Goal: Transaction & Acquisition: Purchase product/service

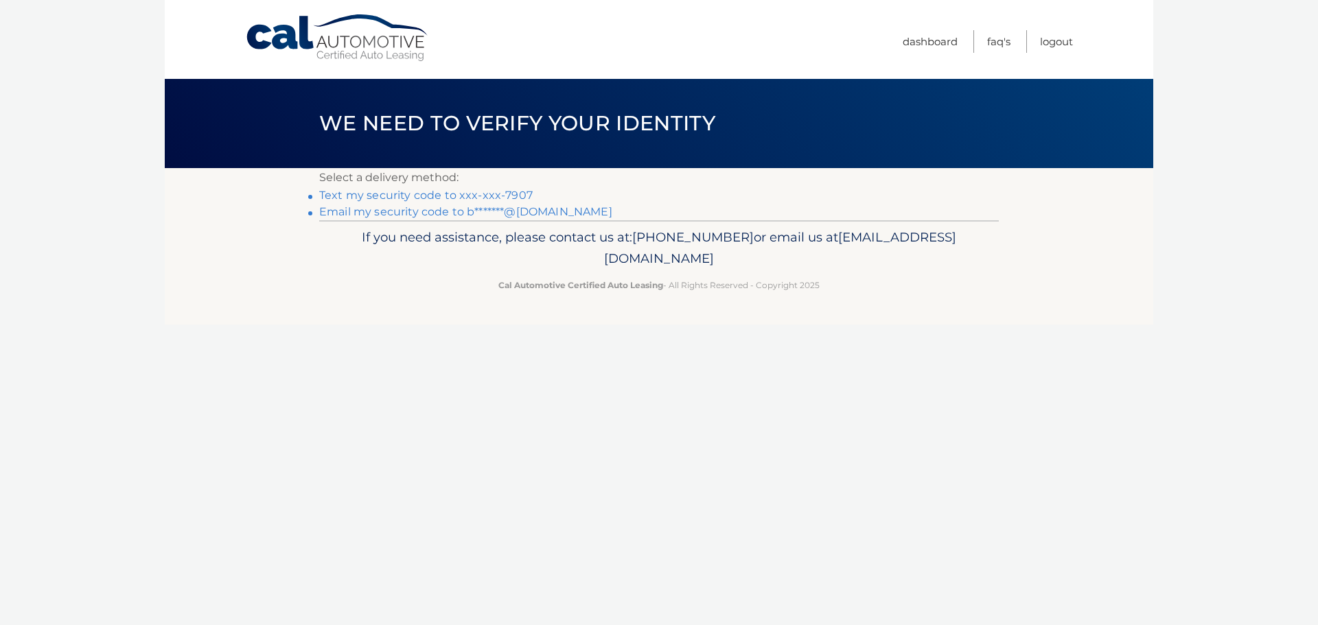
click at [470, 194] on link "Text my security code to xxx-xxx-7907" at bounding box center [425, 195] width 213 height 13
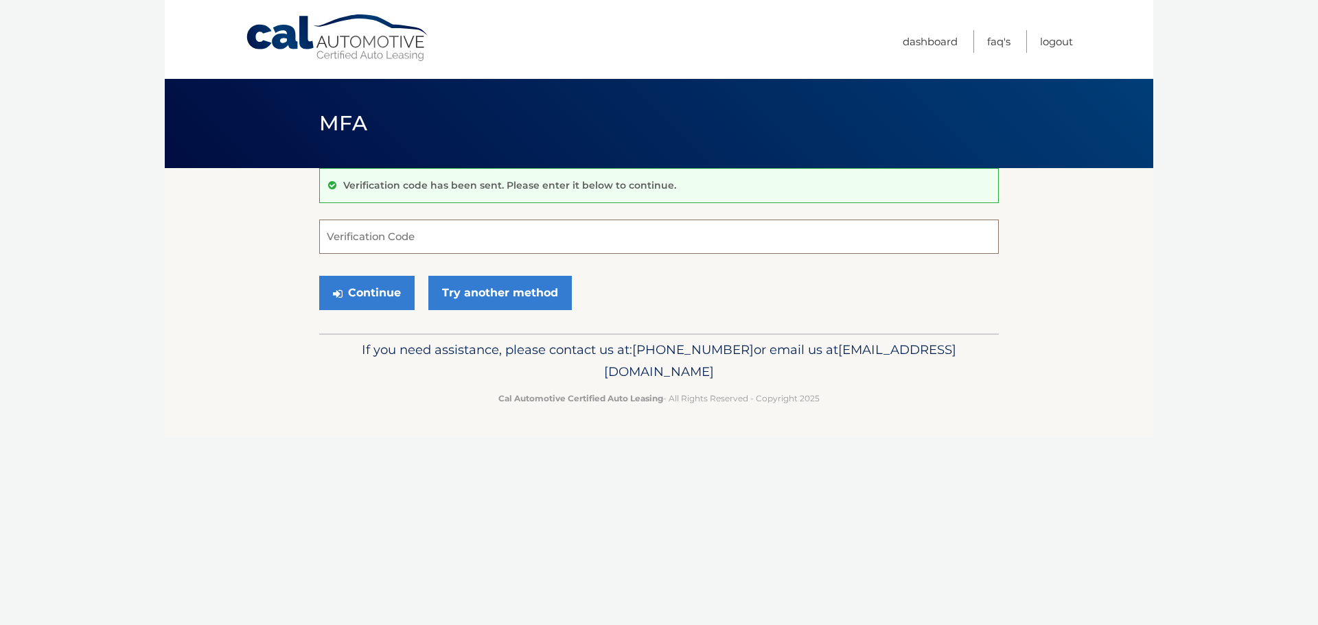
click at [478, 234] on input "Verification Code" at bounding box center [658, 237] width 679 height 34
type input "254009"
click at [493, 293] on link "Try another method" at bounding box center [499, 293] width 143 height 34
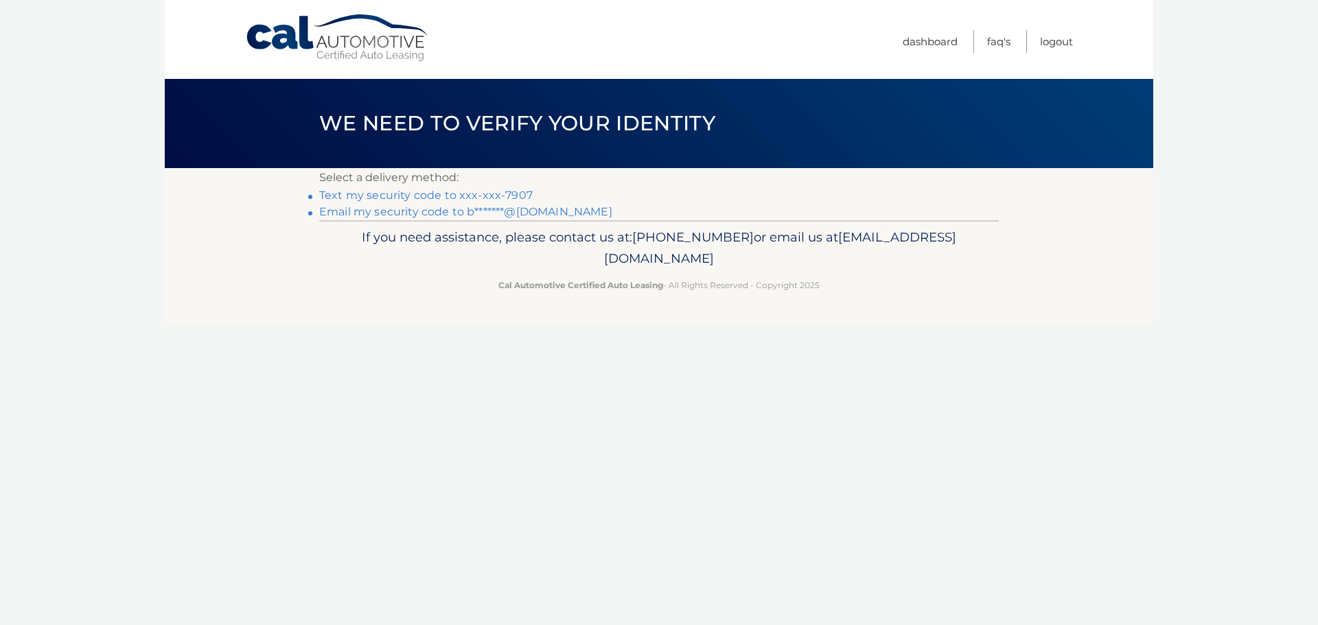
click at [471, 194] on link "Text my security code to xxx-xxx-7907" at bounding box center [425, 195] width 213 height 13
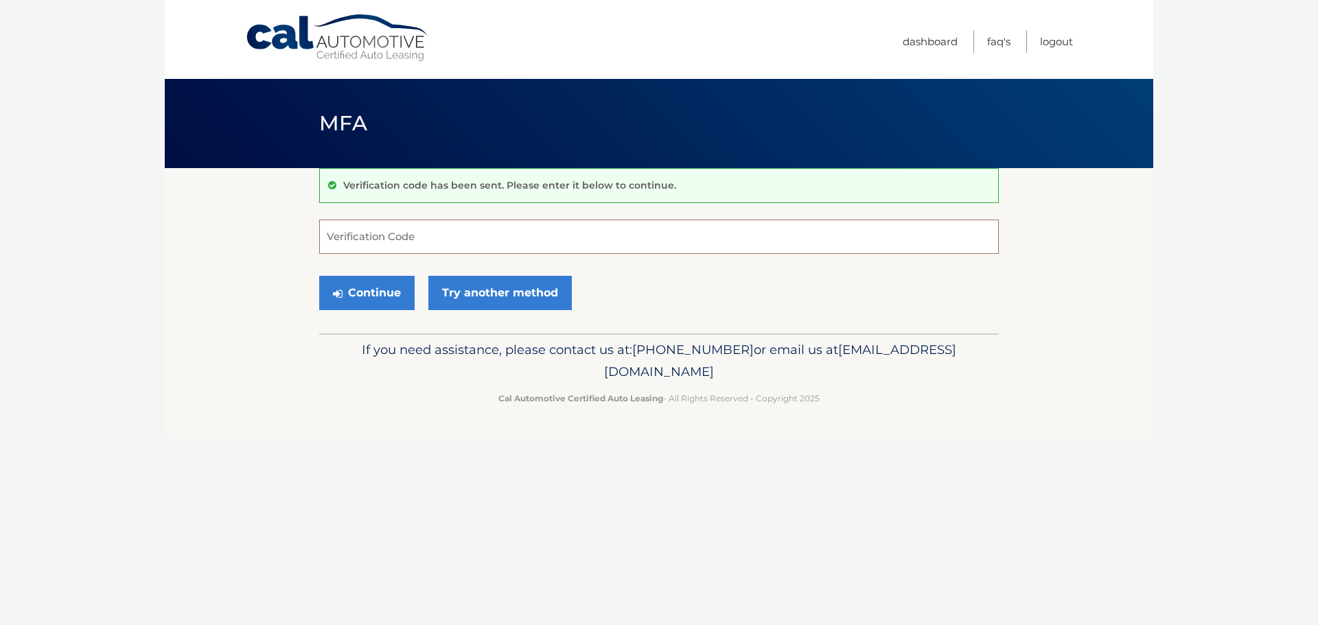
click at [458, 234] on input "Verification Code" at bounding box center [658, 237] width 679 height 34
type input "492863"
click at [379, 294] on button "Continue" at bounding box center [366, 293] width 95 height 34
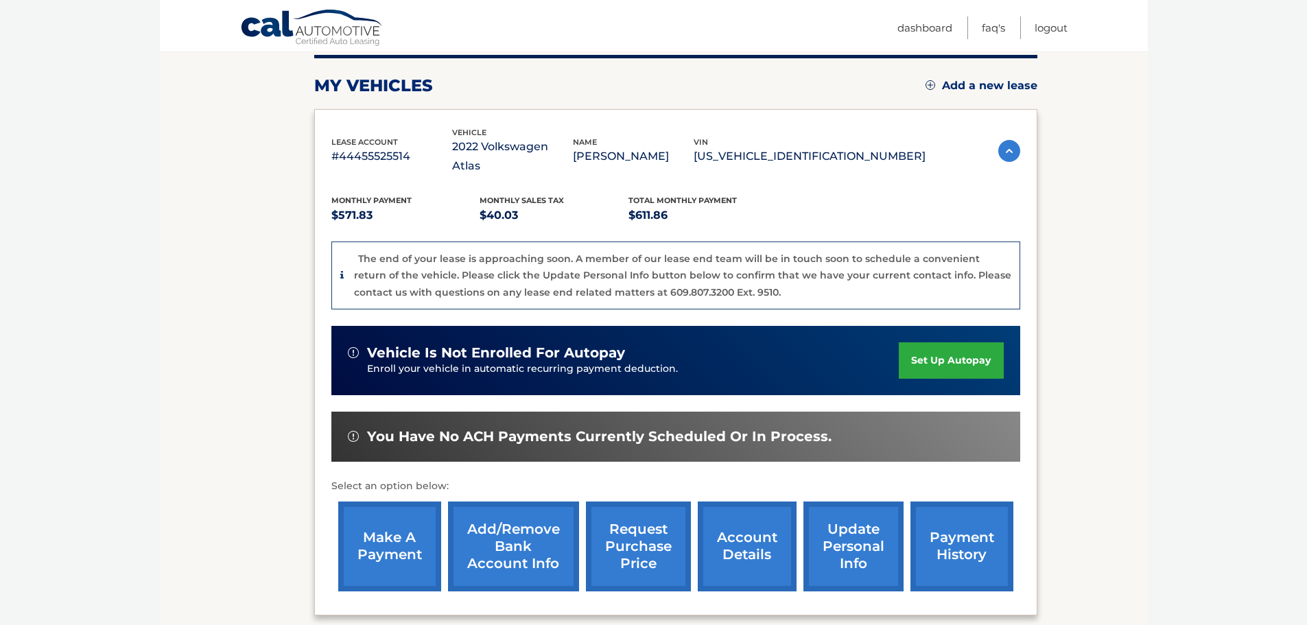
scroll to position [206, 0]
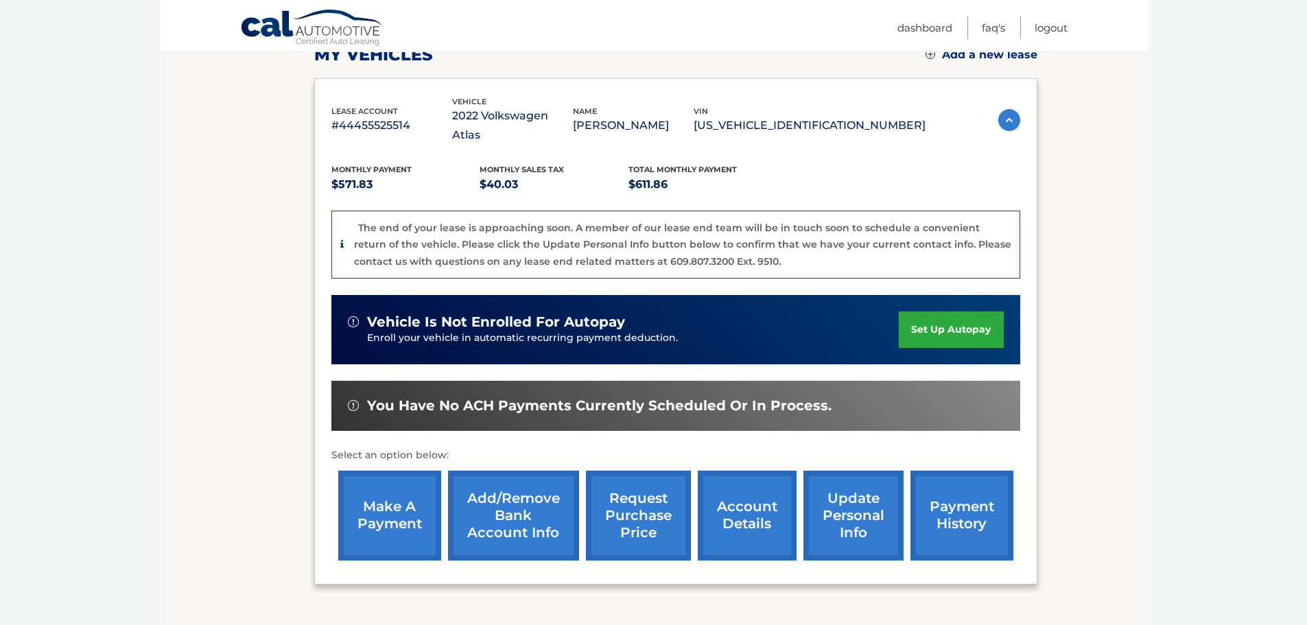
click at [373, 502] on link "make a payment" at bounding box center [389, 516] width 103 height 90
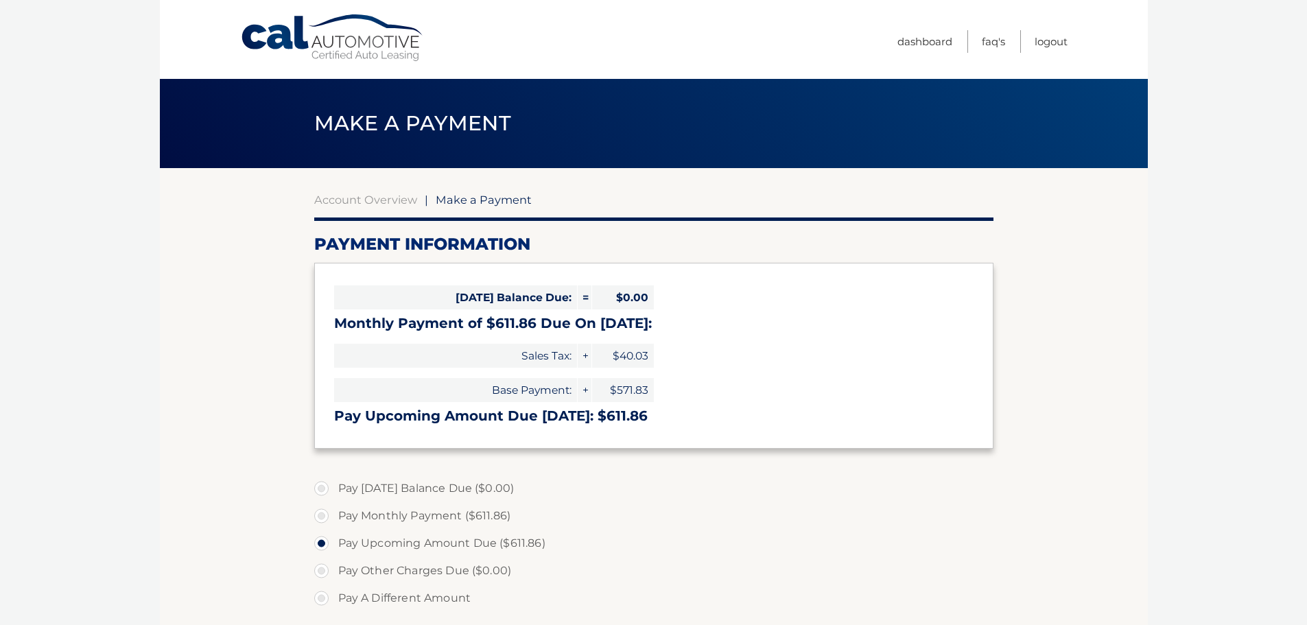
select select "ZGY3NWNmYmQtNmIzOC00YTQ4LTkyZTktNzYxYjNhOWFjZTRl"
click at [907, 44] on link "Dashboard" at bounding box center [925, 41] width 55 height 23
